Goal: Transaction & Acquisition: Purchase product/service

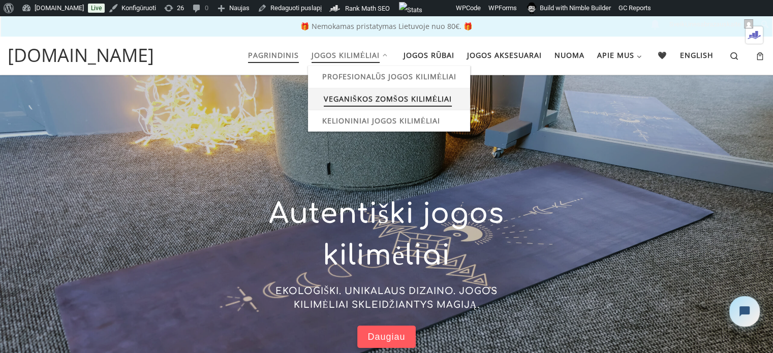
click at [348, 96] on span "Veganiškos zomšos kilimėliai" at bounding box center [388, 97] width 128 height 19
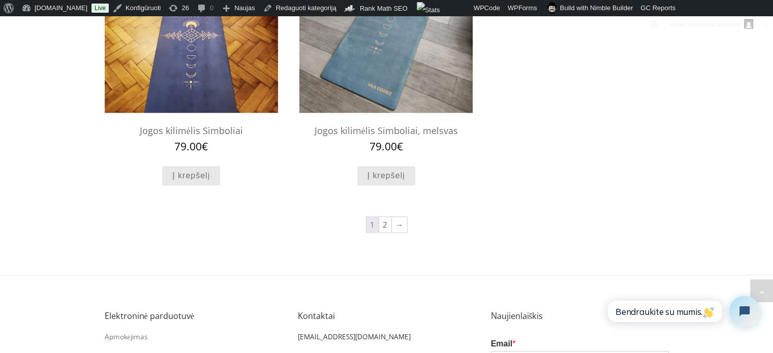
scroll to position [1049, 0]
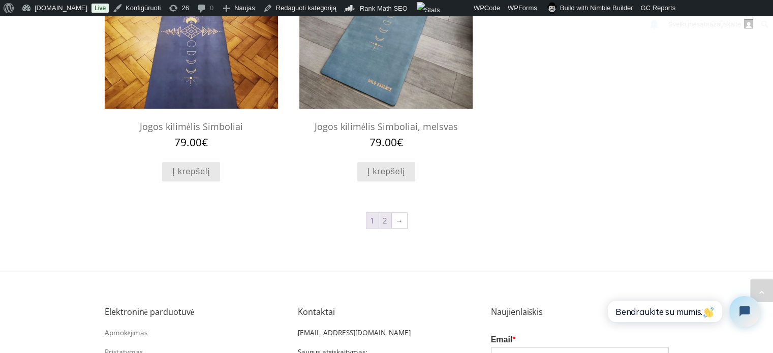
click at [383, 217] on link "2" at bounding box center [385, 220] width 12 height 15
